Goal: Task Accomplishment & Management: Complete application form

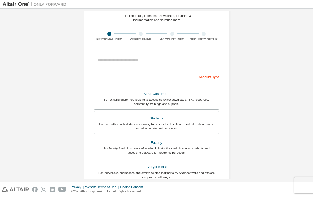
scroll to position [18, 0]
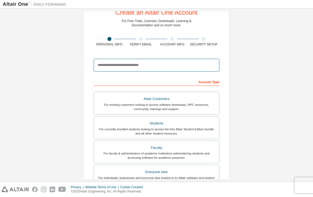
click at [202, 68] on input "email" at bounding box center [157, 65] width 126 height 13
click at [193, 59] on input "**********" at bounding box center [157, 65] width 126 height 13
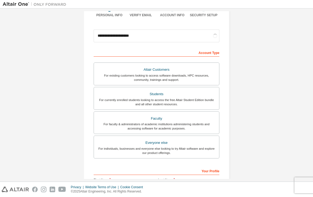
scroll to position [48, 0]
click at [198, 100] on div "For currently enrolled students looking to access the free Altair Student Editi…" at bounding box center [156, 101] width 119 height 8
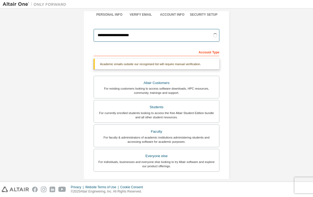
click at [173, 34] on input "**********" at bounding box center [157, 35] width 126 height 13
type input "**********"
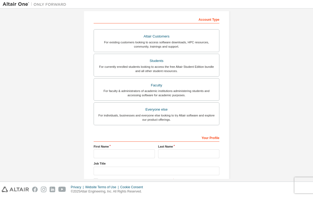
scroll to position [84, 0]
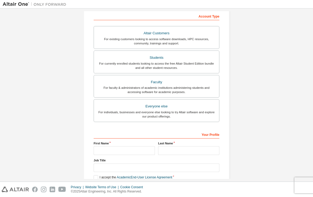
click at [193, 62] on div "For currently enrolled students looking to access the free Altair Student Editi…" at bounding box center [156, 65] width 119 height 8
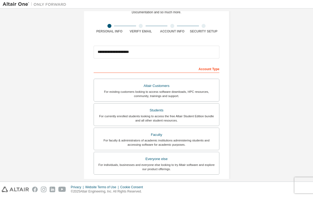
scroll to position [31, 0]
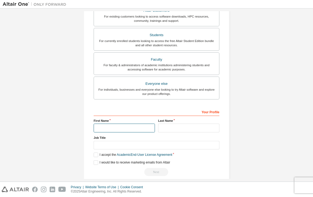
click at [133, 124] on input "text" at bounding box center [124, 127] width 61 height 9
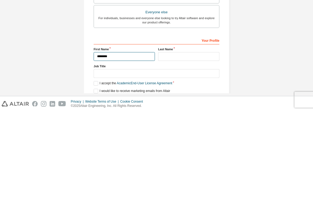
type input "********"
click at [193, 137] on input "text" at bounding box center [188, 141] width 61 height 9
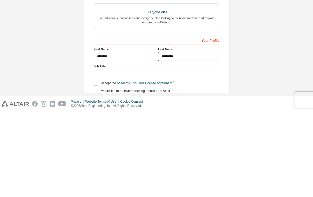
type input "********"
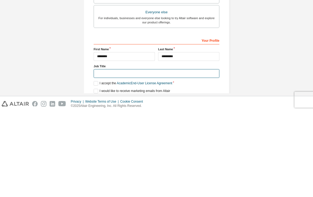
click at [148, 154] on input "text" at bounding box center [157, 158] width 126 height 9
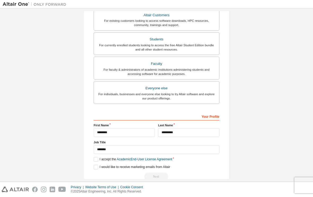
scroll to position [115, 0]
type input "*******"
click at [100, 157] on label "I accept the Academic End-User License Agreement" at bounding box center [133, 159] width 79 height 5
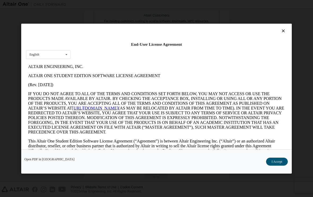
scroll to position [0, 0]
click at [279, 165] on button "I Accept" at bounding box center [277, 161] width 22 height 8
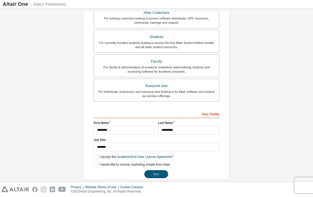
scroll to position [118, 0]
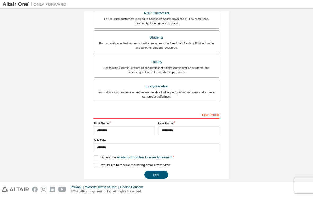
click at [164, 170] on button "Next" at bounding box center [156, 174] width 24 height 8
click at [158, 170] on button "Next" at bounding box center [156, 174] width 24 height 8
click at [157, 170] on div "Next" at bounding box center [157, 174] width 126 height 8
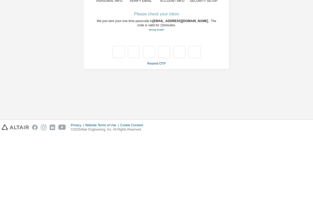
click at [262, 66] on div "**********" at bounding box center [157, 74] width 308 height 126
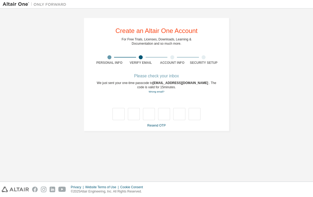
click at [159, 123] on link "Resend OTP" at bounding box center [156, 125] width 18 height 4
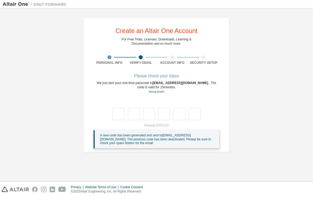
click at [159, 123] on div "Resend OTP 2:57 A new code has been generated and sent to [EMAIL_ADDRESS][DOMAI…" at bounding box center [157, 135] width 126 height 25
click at [164, 123] on div "Resend OTP 2:57 A new code has been generated and sent to [EMAIL_ADDRESS][DOMAI…" at bounding box center [157, 135] width 126 height 25
click at [148, 137] on div "A new code has been generated and sent to [EMAIL_ADDRESS][DOMAIN_NAME] . The pr…" at bounding box center [157, 139] width 126 height 18
click at [167, 123] on div "Resend OTP 2:02 A new code has been generated and sent to [EMAIL_ADDRESS][DOMAI…" at bounding box center [157, 135] width 126 height 25
click at [186, 81] on span "[EMAIL_ADDRESS][DOMAIN_NAME]" at bounding box center [181, 83] width 57 height 4
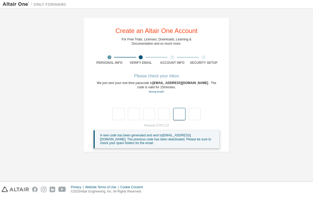
click at [177, 110] on input "text" at bounding box center [179, 114] width 12 height 12
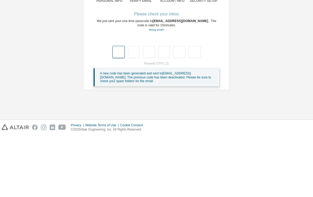
click at [120, 108] on input "text" at bounding box center [119, 114] width 12 height 12
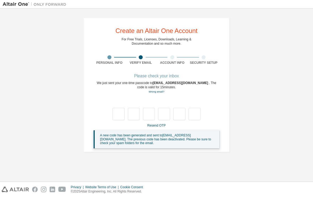
click at [164, 123] on link "Resend OTP" at bounding box center [156, 125] width 18 height 4
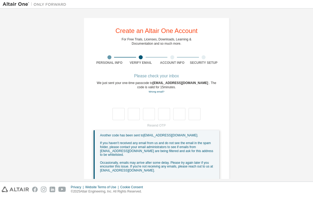
click at [165, 141] on span "If you haven't received any email from us and do not see the email in the spam …" at bounding box center [156, 148] width 113 height 15
click at [163, 141] on span "If you haven't received any email from us and do not see the email in the spam …" at bounding box center [156, 148] width 113 height 15
click at [161, 141] on span "If you haven't received any email from us and do not see the email in the spam …" at bounding box center [156, 148] width 113 height 15
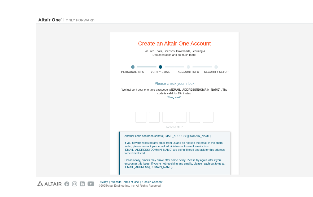
scroll to position [10, 0]
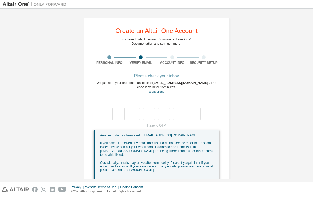
click at [158, 90] on link "Wrong email?" at bounding box center [157, 91] width 16 height 3
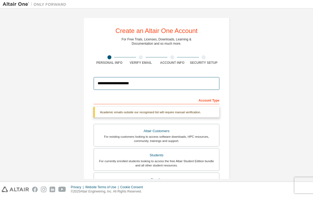
click at [174, 77] on input "**********" at bounding box center [157, 83] width 126 height 13
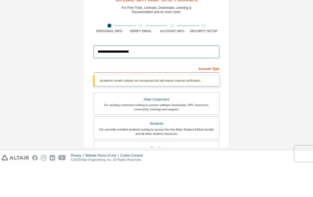
click at [104, 77] on input "**********" at bounding box center [157, 83] width 126 height 13
click at [107, 77] on input "**********" at bounding box center [157, 83] width 126 height 13
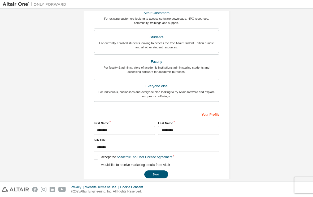
scroll to position [118, 0]
click at [156, 170] on button "Next" at bounding box center [156, 174] width 24 height 8
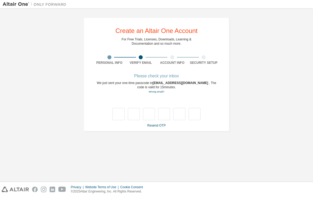
click at [163, 123] on link "Resend OTP" at bounding box center [156, 125] width 18 height 4
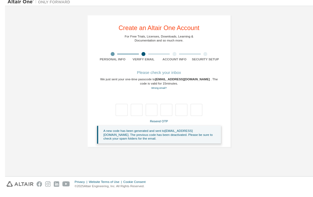
scroll to position [10, 0]
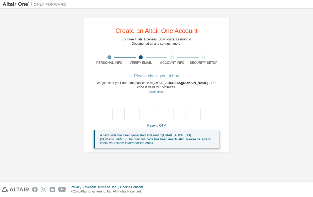
click at [159, 123] on link "Resend OTP" at bounding box center [156, 125] width 18 height 4
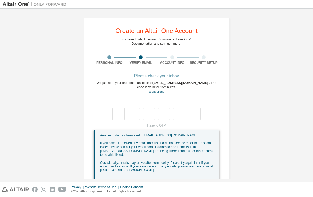
click at [161, 81] on div "We just sent your one-time passcode to [EMAIL_ADDRESS][DOMAIN_NAME] . The code …" at bounding box center [157, 87] width 126 height 13
click at [160, 90] on link "Wrong email?" at bounding box center [157, 91] width 16 height 3
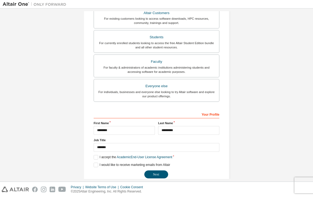
scroll to position [118, 0]
click at [161, 170] on button "Next" at bounding box center [156, 174] width 24 height 8
click at [160, 170] on button "Next" at bounding box center [156, 174] width 24 height 8
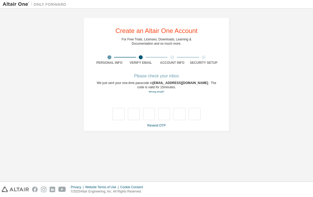
click at [155, 123] on link "Resend OTP" at bounding box center [156, 125] width 18 height 4
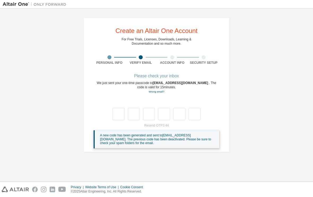
click at [87, 135] on div "**********" at bounding box center [157, 85] width 146 height 134
click at [12, 110] on div "**********" at bounding box center [157, 84] width 308 height 147
click at [157, 123] on link "Resend OTP" at bounding box center [156, 125] width 18 height 4
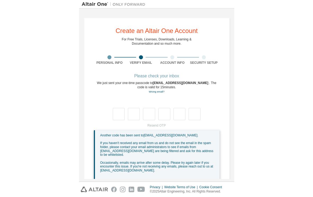
scroll to position [10, 0]
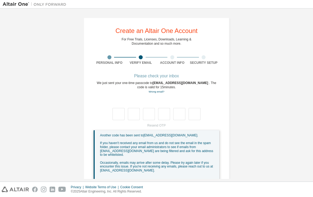
click at [168, 74] on div "Please check your inbox" at bounding box center [157, 75] width 126 height 3
click at [161, 90] on link "Wrong email?" at bounding box center [157, 91] width 16 height 3
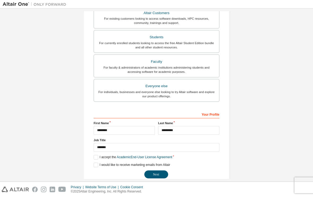
scroll to position [118, 0]
click at [162, 170] on button "Next" at bounding box center [156, 174] width 24 height 8
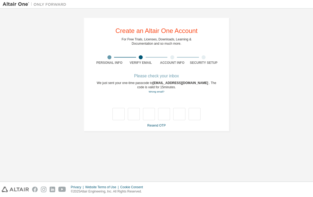
scroll to position [0, 0]
click at [151, 123] on link "Resend OTP" at bounding box center [156, 125] width 18 height 4
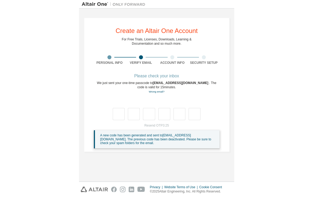
scroll to position [10, 0]
